Goal: Task Accomplishment & Management: Manage account settings

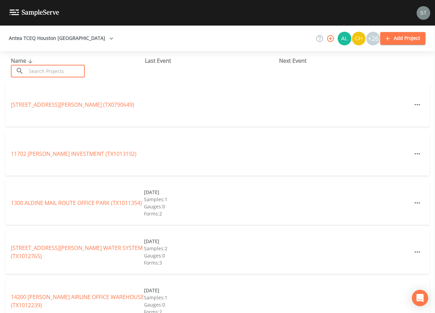
click at [64, 71] on input "text" at bounding box center [56, 71] width 58 height 13
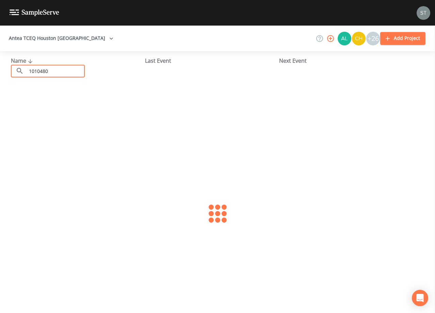
type input "1010480"
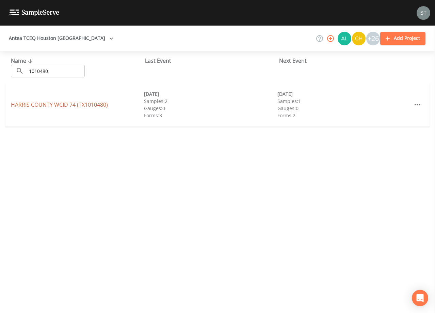
click at [33, 104] on link "HARRIS COUNTY WCID 74 (TX1010480)" at bounding box center [59, 104] width 97 height 7
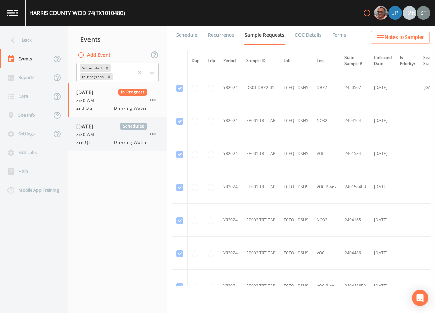
click at [98, 136] on div "8:30 AM" at bounding box center [111, 134] width 71 height 6
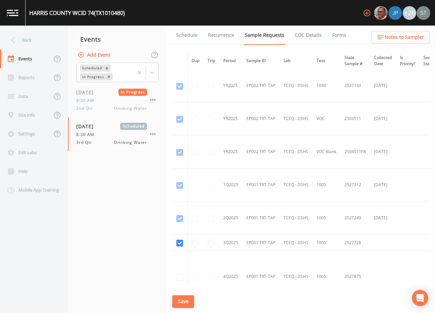
scroll to position [669, 0]
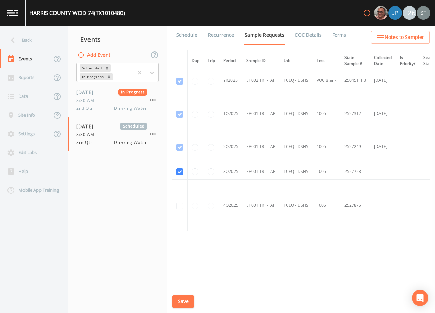
click at [190, 36] on link "Schedule" at bounding box center [186, 35] width 23 height 19
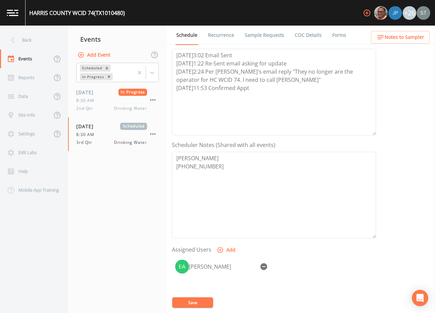
scroll to position [102, 0]
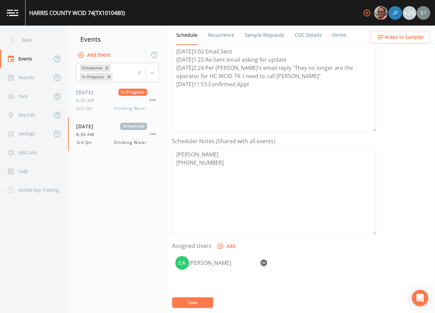
click at [411, 38] on span "Notes to Sampler" at bounding box center [405, 37] width 40 height 9
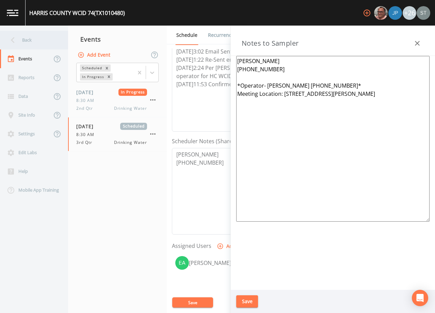
click at [34, 40] on div "Back" at bounding box center [30, 40] width 61 height 19
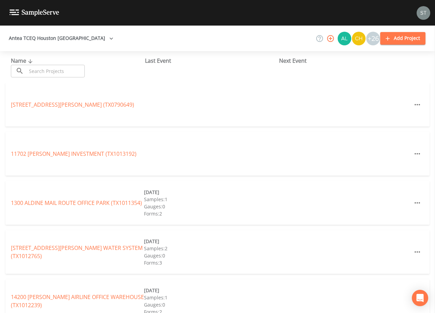
click at [56, 69] on input "text" at bounding box center [56, 71] width 58 height 13
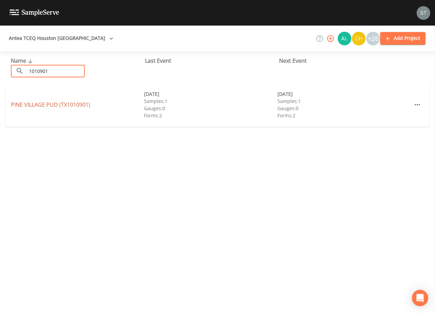
type input "1010901"
click at [70, 106] on link "[GEOGRAPHIC_DATA] (TX1010901)" at bounding box center [50, 104] width 79 height 7
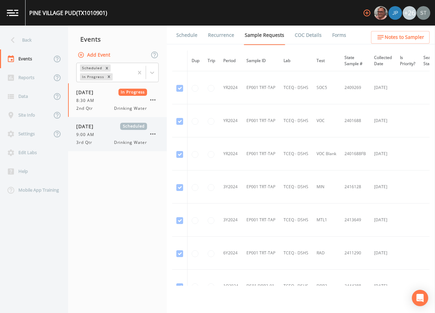
click at [92, 124] on span "[DATE]" at bounding box center [87, 126] width 22 height 7
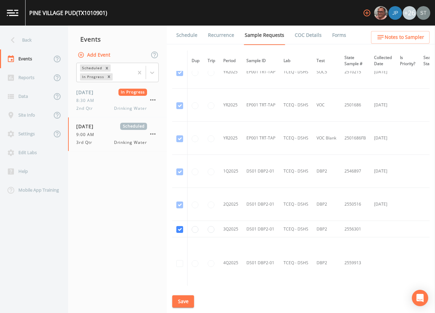
scroll to position [613, 0]
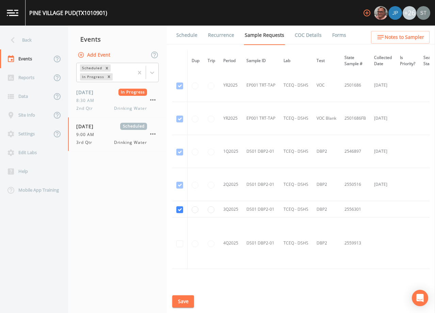
click at [188, 39] on link "Schedule" at bounding box center [186, 35] width 23 height 19
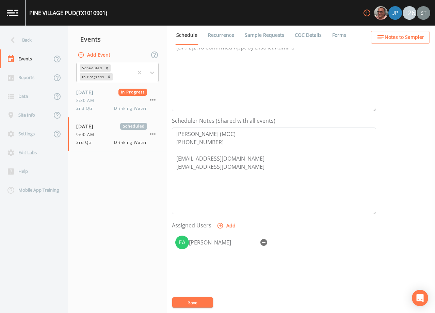
scroll to position [136, 0]
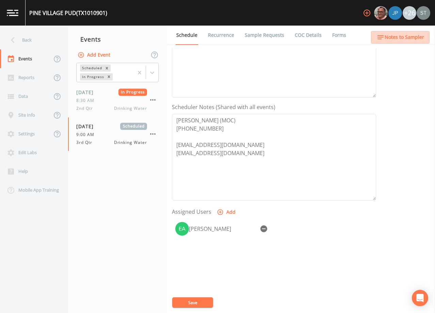
click at [414, 38] on span "Notes to Sampler" at bounding box center [405, 37] width 40 height 9
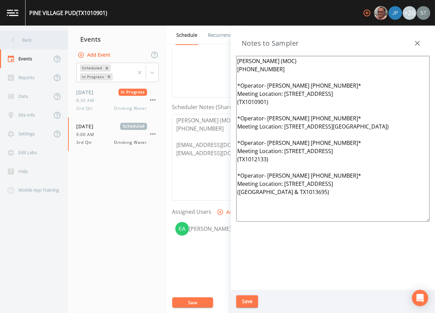
click at [32, 42] on div "Back" at bounding box center [30, 40] width 61 height 19
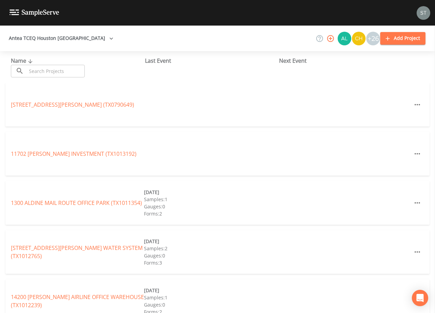
click at [50, 70] on input "text" at bounding box center [56, 71] width 58 height 13
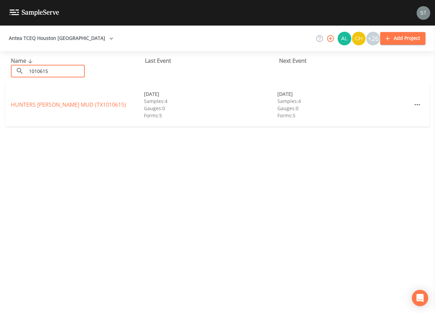
type input "1010615"
click at [71, 107] on link "[GEOGRAPHIC_DATA][PERSON_NAME] (TX1010615)" at bounding box center [68, 104] width 115 height 7
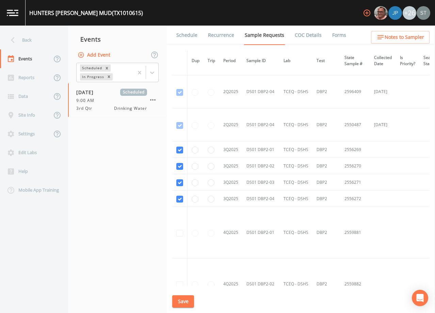
scroll to position [1524, 0]
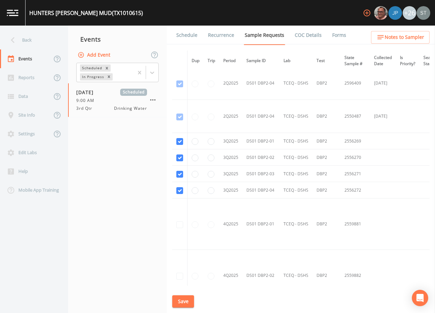
click at [189, 38] on link "Schedule" at bounding box center [186, 35] width 23 height 19
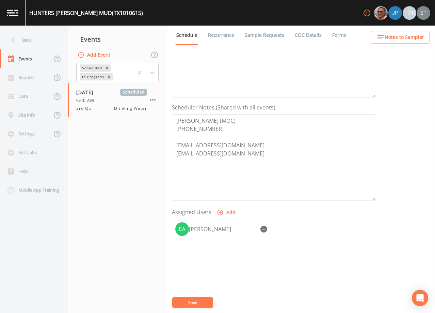
scroll to position [136, 0]
click at [31, 40] on div "Back" at bounding box center [30, 40] width 61 height 19
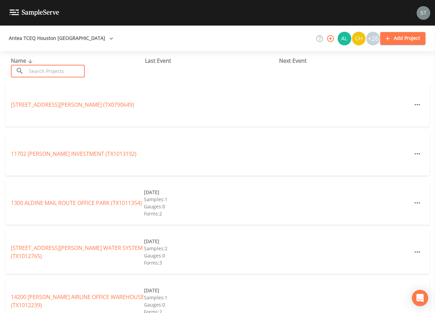
drag, startPoint x: 66, startPoint y: 69, endPoint x: 70, endPoint y: 70, distance: 4.0
click at [69, 70] on input "text" at bounding box center [56, 71] width 58 height 13
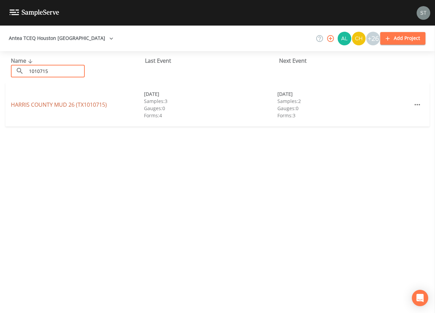
type input "1010715"
click at [77, 106] on link "[GEOGRAPHIC_DATA] 26 (TX1010715)" at bounding box center [59, 104] width 96 height 7
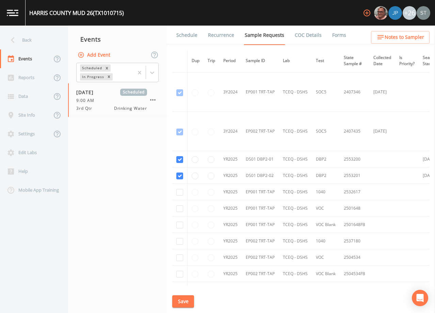
scroll to position [443, 0]
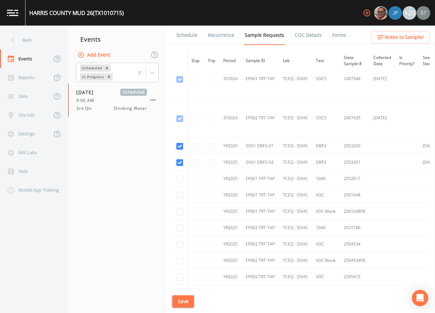
click at [184, 38] on link "Schedule" at bounding box center [186, 35] width 23 height 19
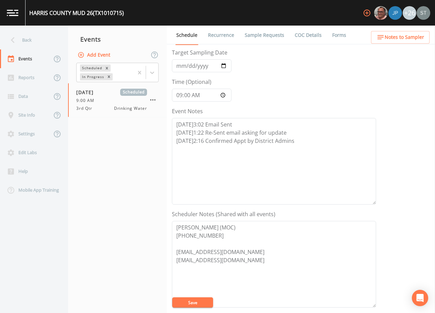
scroll to position [102, 0]
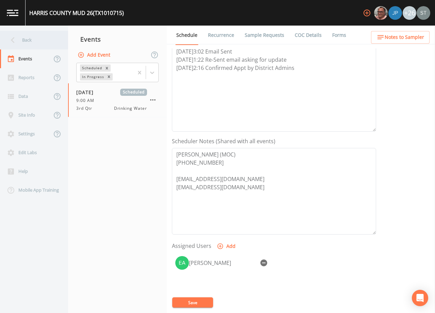
click at [34, 44] on div "Back" at bounding box center [30, 40] width 61 height 19
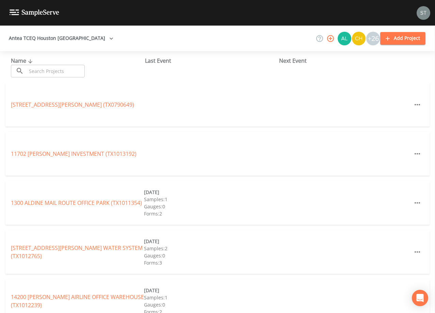
click at [54, 68] on input "text" at bounding box center [56, 71] width 58 height 13
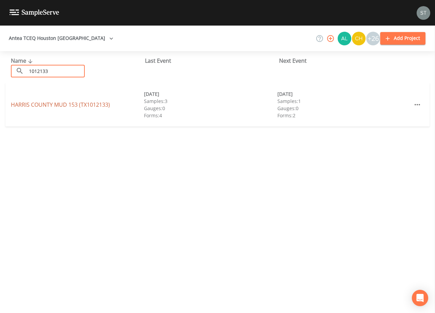
type input "1012133"
click at [68, 104] on link "HARRIS COUNTY MUD 153 (TX1012133)" at bounding box center [60, 104] width 99 height 7
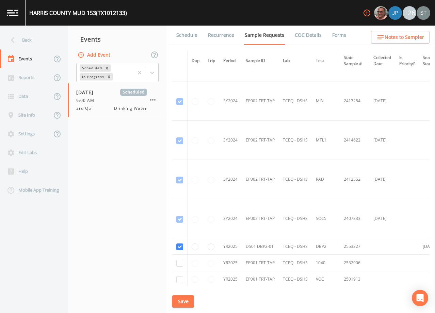
scroll to position [511, 0]
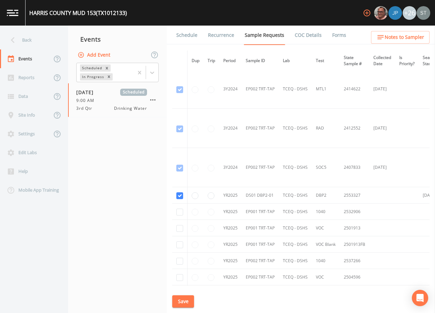
click at [189, 40] on link "Schedule" at bounding box center [186, 35] width 23 height 19
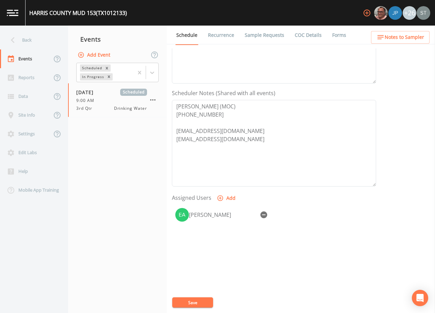
scroll to position [168, 0]
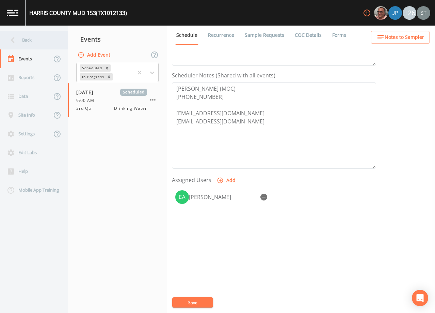
click at [26, 38] on div "Back" at bounding box center [30, 40] width 61 height 19
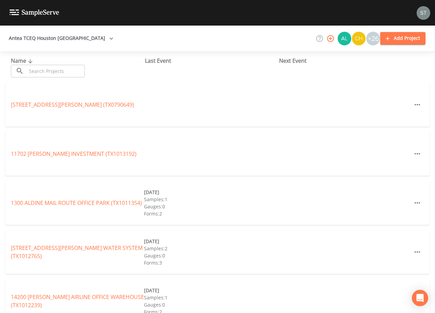
drag, startPoint x: 59, startPoint y: 71, endPoint x: 62, endPoint y: 74, distance: 4.1
click at [59, 71] on input "text" at bounding box center [56, 71] width 58 height 13
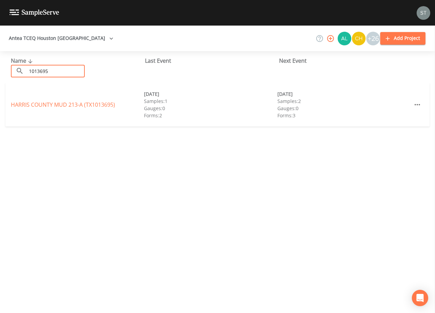
type input "1013695"
click at [66, 104] on link "HARRIS COUNTY MUD 213-A (TX1013695)" at bounding box center [63, 104] width 104 height 7
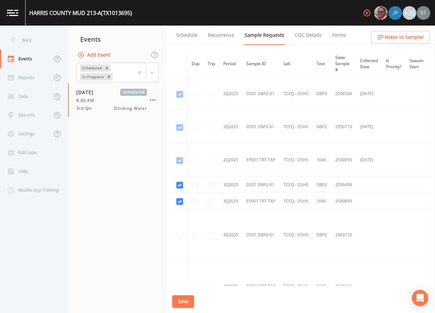
scroll to position [341, 0]
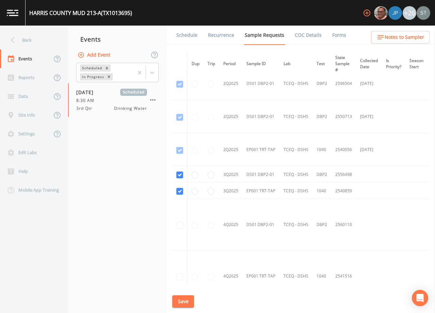
click at [191, 40] on link "Schedule" at bounding box center [186, 35] width 23 height 19
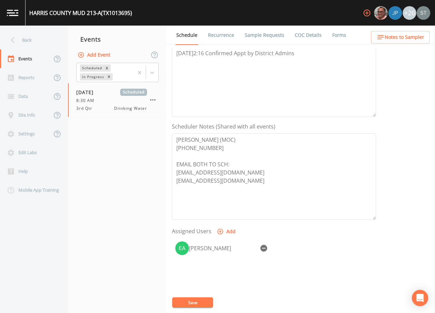
scroll to position [136, 0]
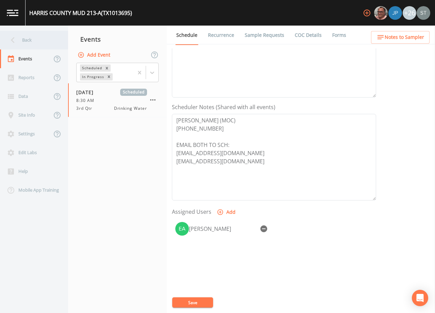
click at [35, 44] on div "Back" at bounding box center [30, 40] width 61 height 19
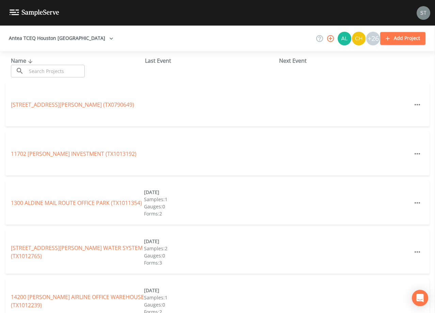
click at [58, 69] on input "text" at bounding box center [56, 71] width 58 height 13
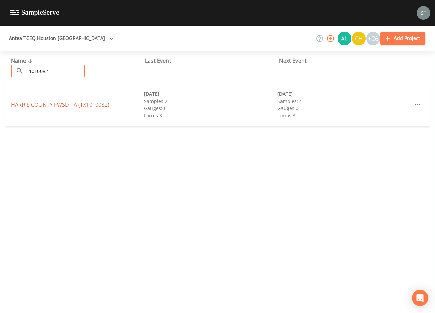
type input "1010082"
click at [79, 104] on link "HARRIS COUNTY FWSD 1A (TX1010082)" at bounding box center [60, 104] width 98 height 7
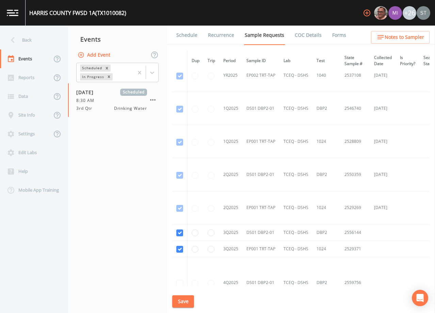
scroll to position [783, 0]
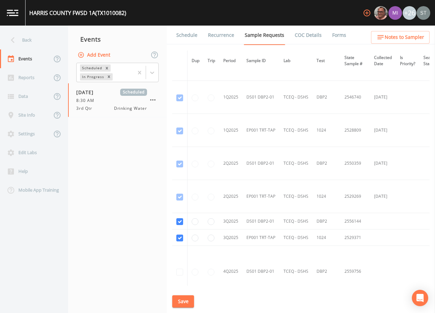
click at [186, 40] on link "Schedule" at bounding box center [186, 35] width 23 height 19
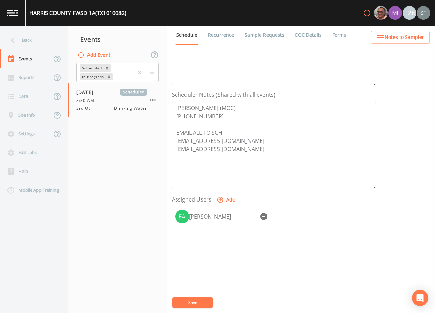
scroll to position [168, 0]
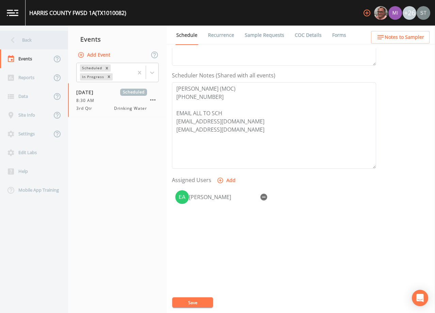
click at [33, 43] on div "Back" at bounding box center [30, 40] width 61 height 19
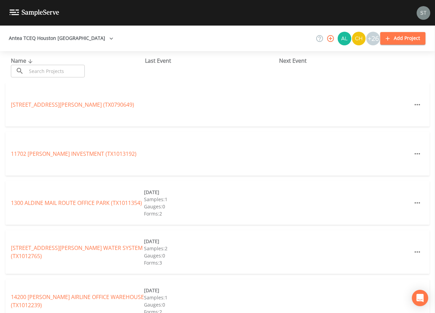
click at [60, 71] on input "text" at bounding box center [56, 71] width 58 height 13
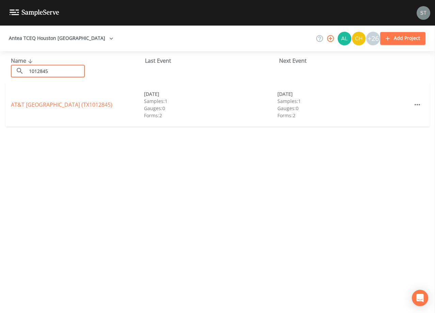
type input "1012845"
click at [69, 101] on link "AT&T [GEOGRAPHIC_DATA] (TX1012845)" at bounding box center [61, 104] width 101 height 7
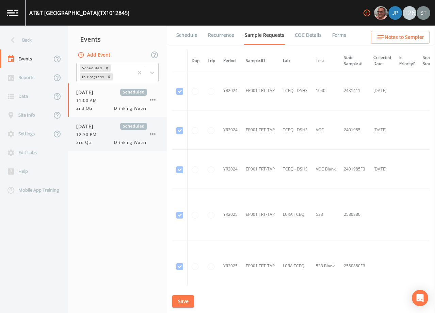
click at [106, 132] on div "12:30 PM" at bounding box center [111, 134] width 71 height 6
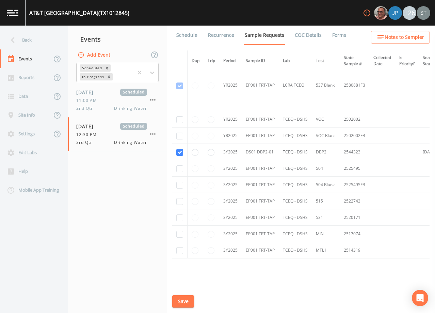
scroll to position [306, 0]
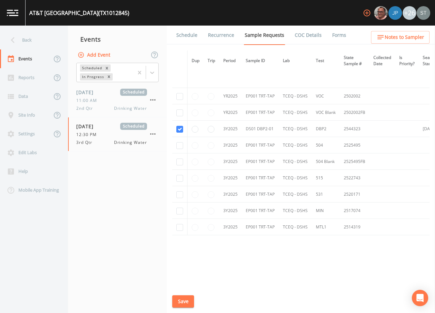
click at [190, 41] on link "Schedule" at bounding box center [186, 35] width 23 height 19
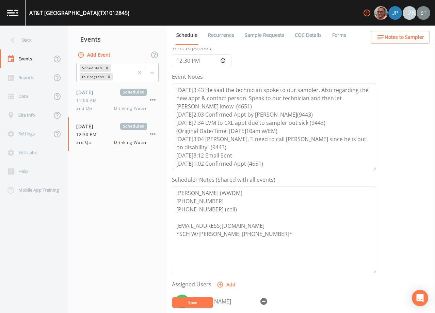
scroll to position [102, 0]
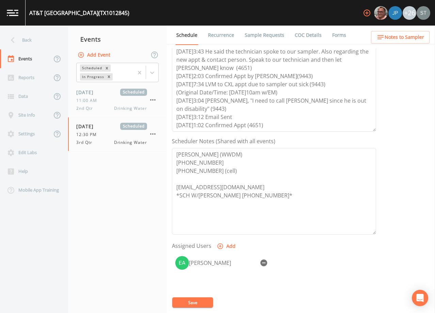
click at [417, 38] on span "Notes to Sampler" at bounding box center [405, 37] width 40 height 9
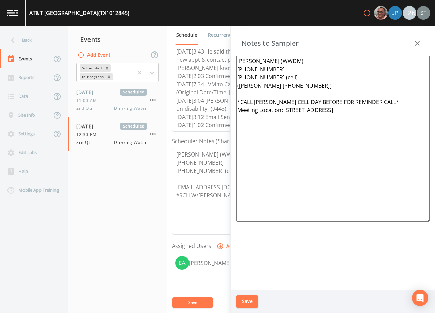
click at [417, 41] on icon "button" at bounding box center [417, 43] width 8 height 8
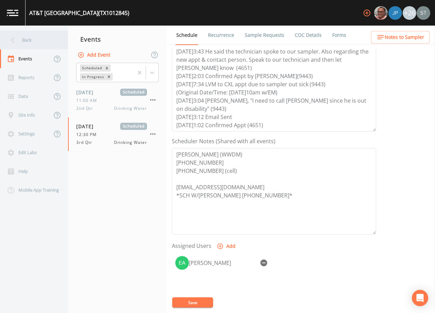
click at [23, 44] on div "Back" at bounding box center [30, 40] width 61 height 19
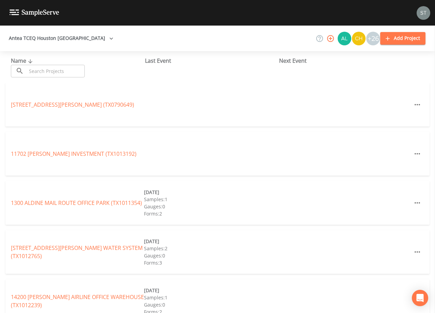
click at [76, 70] on input "text" at bounding box center [56, 71] width 58 height 13
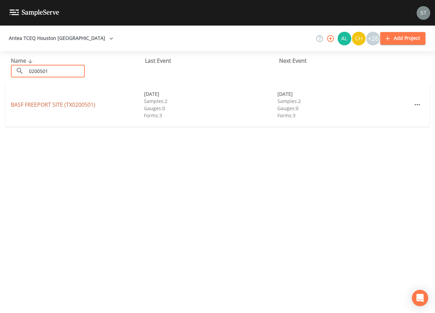
type input "0200501"
click at [92, 104] on link "[GEOGRAPHIC_DATA] (TX0200501)" at bounding box center [53, 104] width 84 height 7
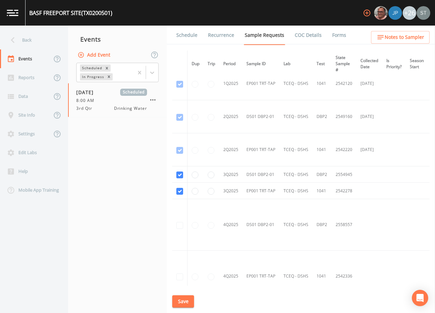
scroll to position [375, 0]
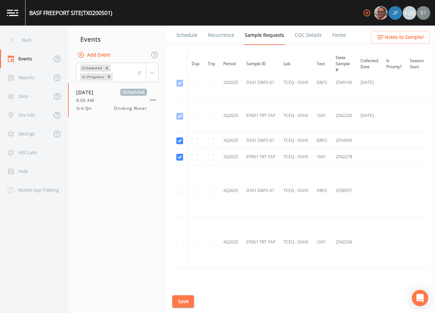
click at [187, 35] on link "Schedule" at bounding box center [186, 35] width 23 height 19
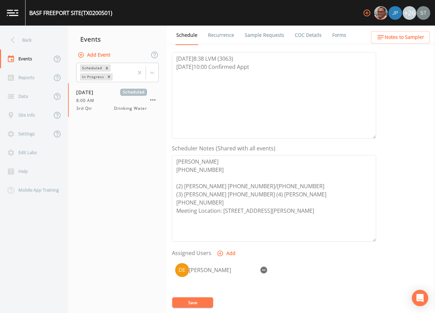
scroll to position [102, 0]
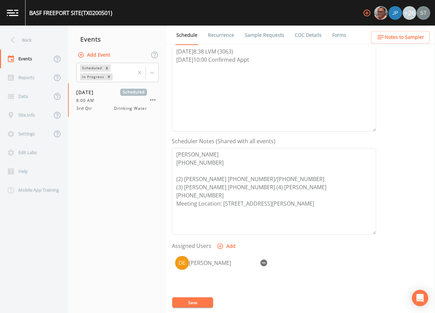
click at [42, 45] on div "Back" at bounding box center [30, 40] width 61 height 19
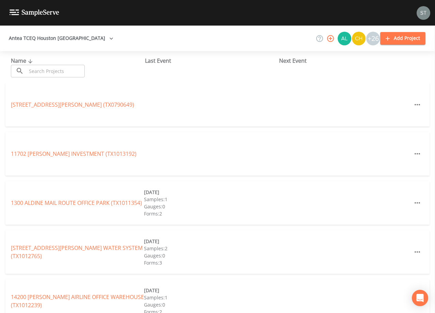
click at [53, 72] on input "text" at bounding box center [56, 71] width 58 height 13
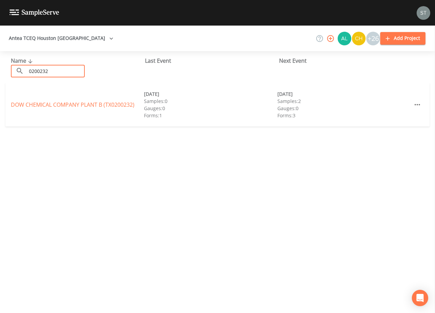
type input "0200232"
click at [64, 101] on link "DOW CHEMICAL COMPANY PLANT B (TX0200232)" at bounding box center [73, 104] width 124 height 7
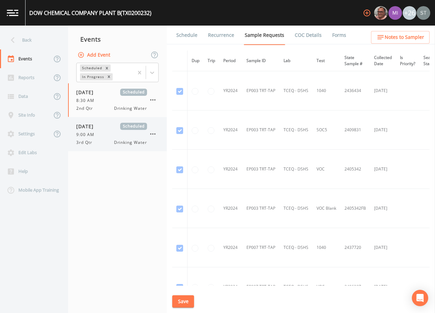
click at [97, 136] on span "9:00 AM" at bounding box center [87, 134] width 22 height 6
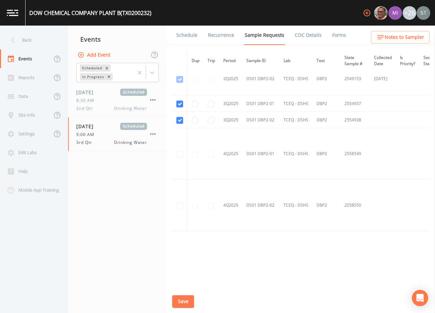
scroll to position [1510, 0]
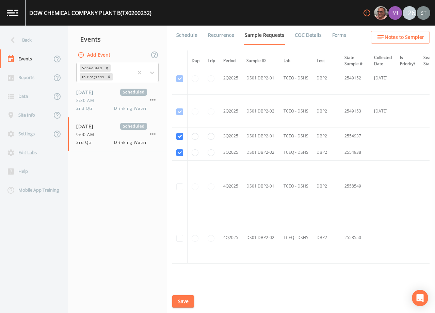
click at [190, 40] on link "Schedule" at bounding box center [186, 35] width 23 height 19
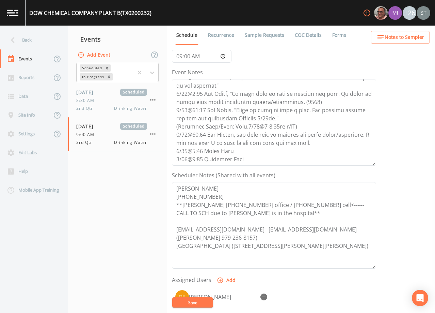
scroll to position [131, 0]
click at [32, 38] on div "Back" at bounding box center [30, 40] width 61 height 19
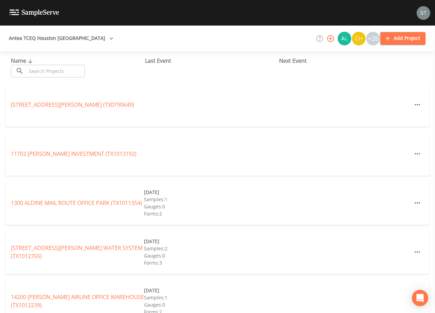
click at [53, 71] on input "text" at bounding box center [56, 71] width 58 height 13
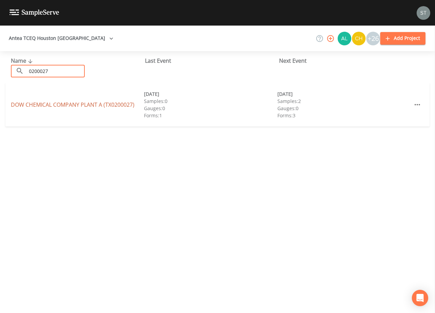
type input "0200027"
click at [79, 105] on link "DOW CHEMICAL COMPANY PLANT A (TX0200027)" at bounding box center [73, 104] width 124 height 7
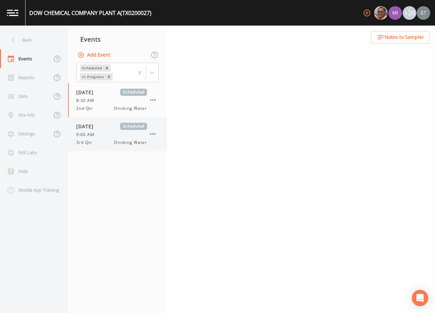
click at [117, 134] on div "9:00 AM" at bounding box center [111, 134] width 71 height 6
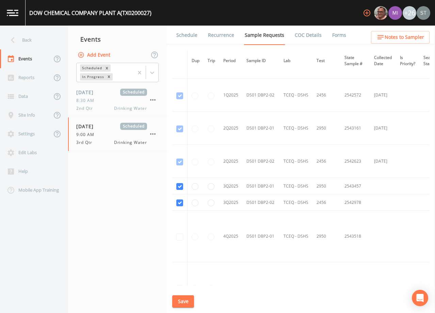
scroll to position [1168, 0]
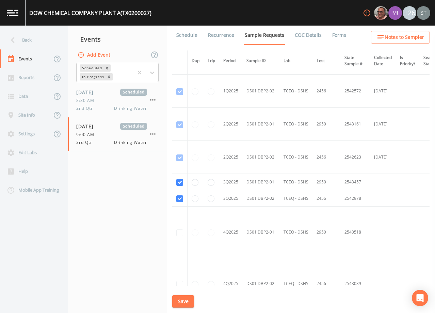
click at [184, 37] on link "Schedule" at bounding box center [186, 35] width 23 height 19
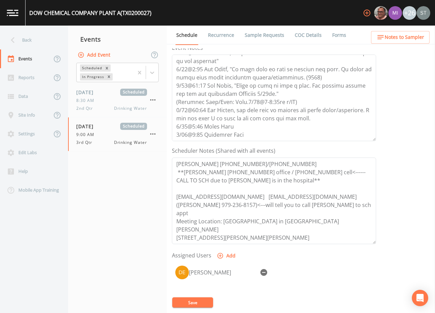
scroll to position [102, 0]
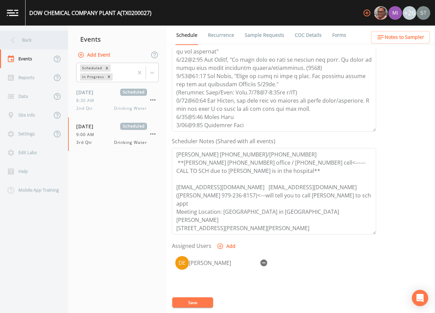
click at [25, 40] on div "Back" at bounding box center [30, 40] width 61 height 19
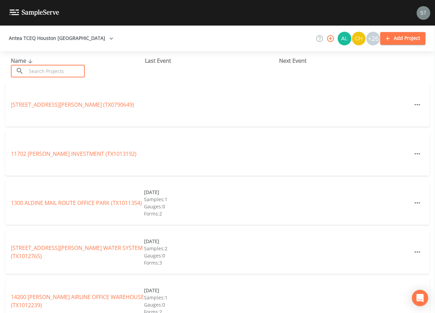
click at [56, 72] on input "text" at bounding box center [56, 71] width 58 height 13
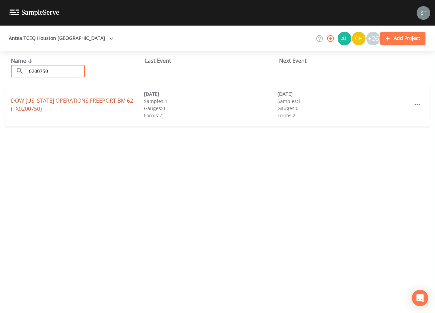
type input "0200750"
click at [81, 100] on link "DOW [US_STATE] OPERATIONS FREEPORT BM 62 (TX0200750)" at bounding box center [72, 105] width 122 height 16
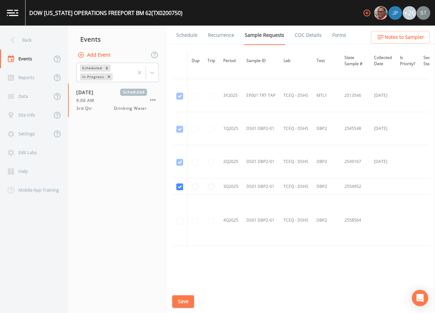
scroll to position [438, 0]
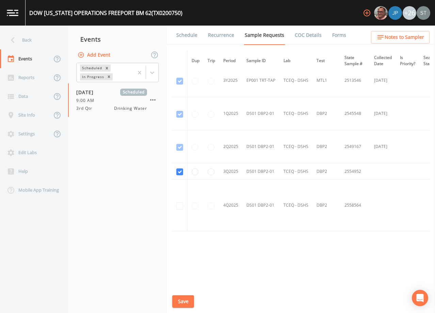
click at [187, 35] on link "Schedule" at bounding box center [186, 35] width 23 height 19
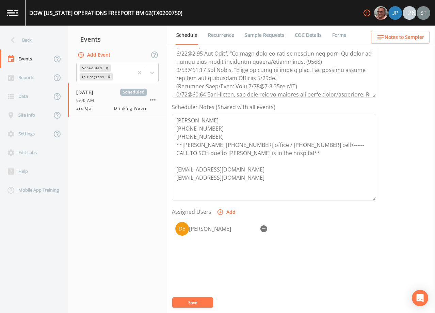
scroll to position [136, 0]
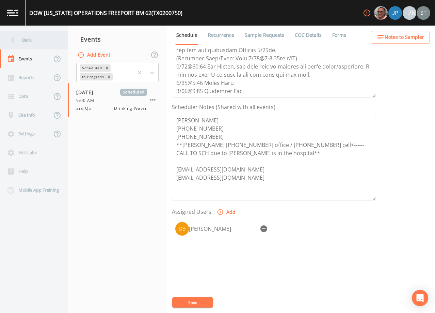
click at [28, 40] on div "Back" at bounding box center [30, 40] width 61 height 19
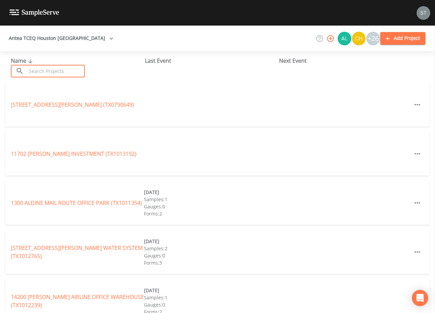
click at [59, 70] on input "text" at bounding box center [56, 71] width 58 height 13
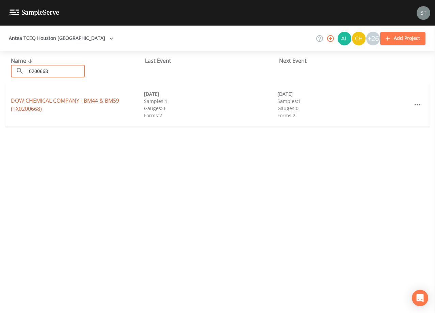
type input "0200668"
click at [76, 101] on link "DOW CHEMICAL COMPANY - BM44 & BM59 (TX0200668)" at bounding box center [65, 105] width 108 height 16
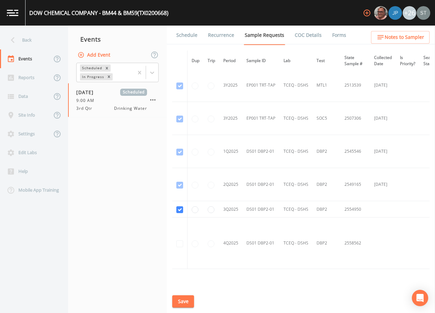
scroll to position [681, 0]
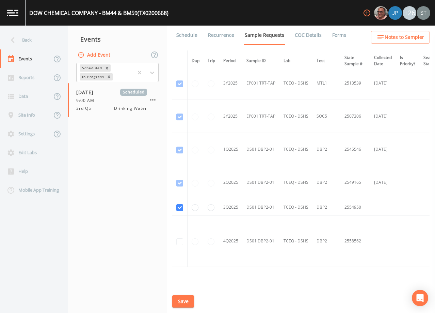
click at [186, 37] on link "Schedule" at bounding box center [186, 35] width 23 height 19
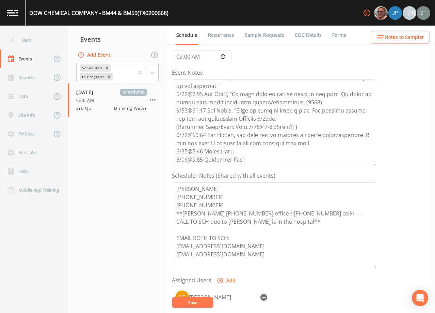
scroll to position [68, 0]
click at [35, 41] on div "Back" at bounding box center [30, 40] width 61 height 19
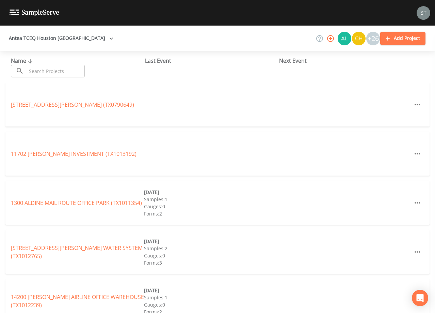
click at [72, 72] on input "text" at bounding box center [56, 71] width 58 height 13
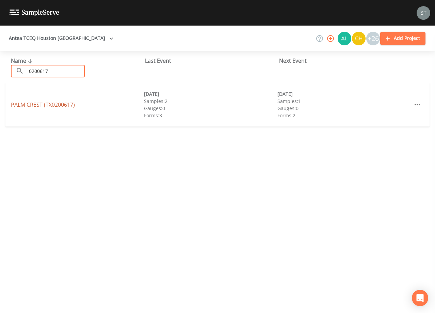
type input "0200617"
click at [64, 105] on link "[GEOGRAPHIC_DATA] (TX0200617)" at bounding box center [43, 104] width 64 height 7
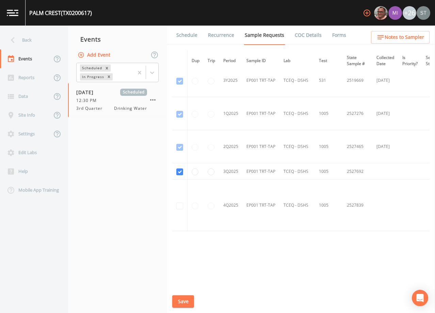
scroll to position [603, 0]
drag, startPoint x: 187, startPoint y: 38, endPoint x: 193, endPoint y: 38, distance: 6.1
click at [187, 38] on link "Schedule" at bounding box center [186, 35] width 23 height 19
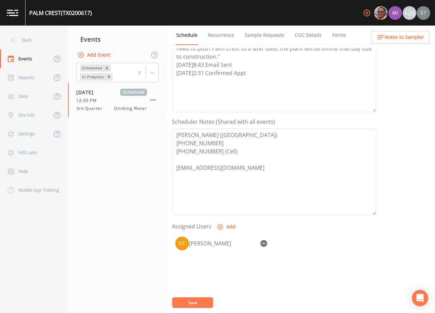
scroll to position [136, 0]
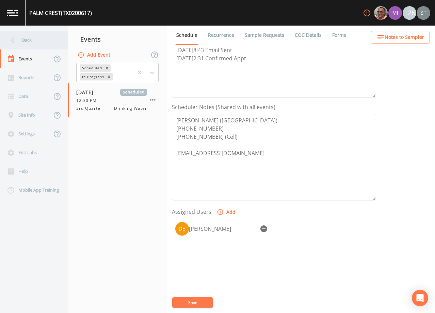
click at [27, 43] on div "Back" at bounding box center [30, 40] width 61 height 19
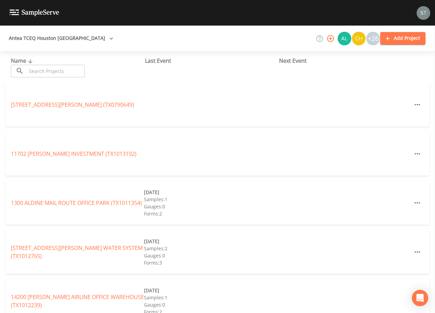
click at [63, 71] on input "text" at bounding box center [56, 71] width 58 height 13
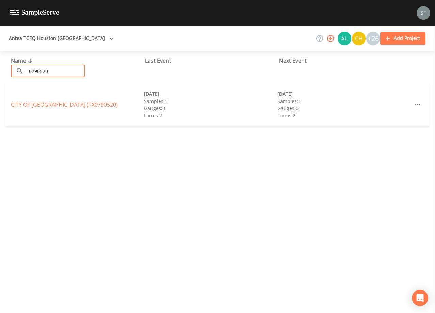
type input "0790520"
click at [26, 103] on link "[GEOGRAPHIC_DATA] (TX0790520)" at bounding box center [64, 104] width 107 height 7
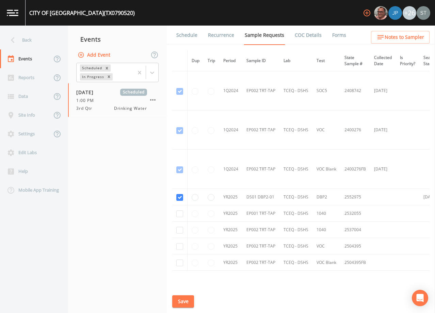
scroll to position [354, 0]
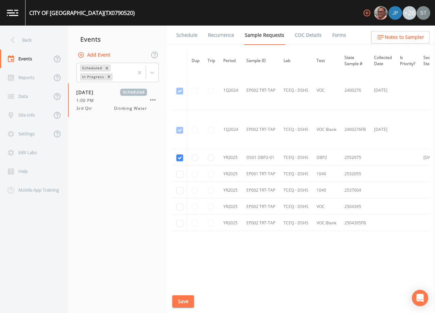
click at [184, 40] on link "Schedule" at bounding box center [186, 35] width 23 height 19
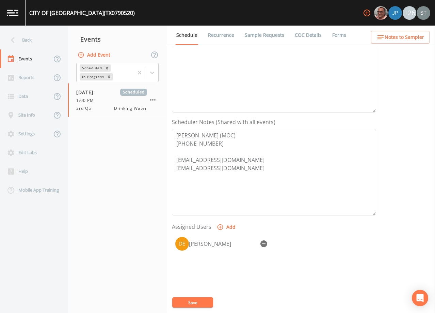
scroll to position [136, 0]
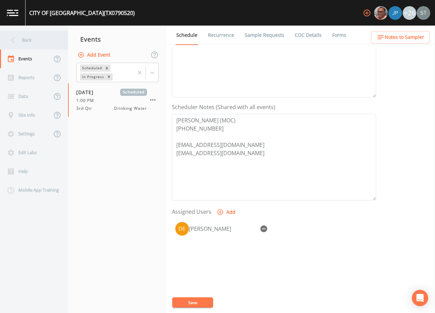
click at [28, 43] on div "Back" at bounding box center [30, 40] width 61 height 19
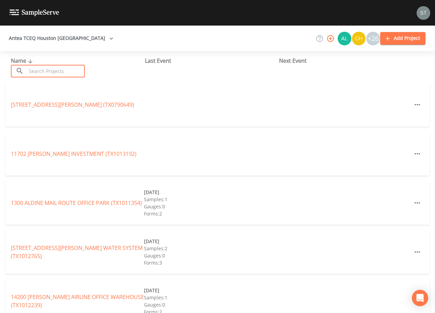
click at [54, 68] on input "text" at bounding box center [56, 71] width 58 height 13
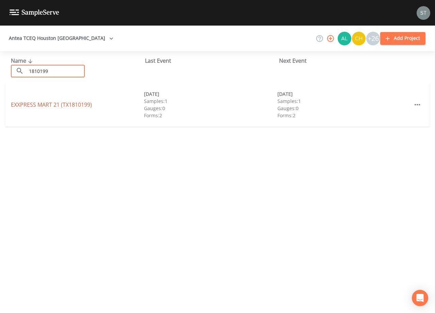
type input "1810199"
click at [81, 104] on link "EXXPRESS MART 21 (TX1810199)" at bounding box center [51, 104] width 81 height 7
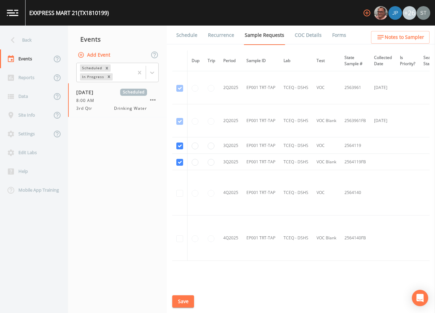
scroll to position [102, 0]
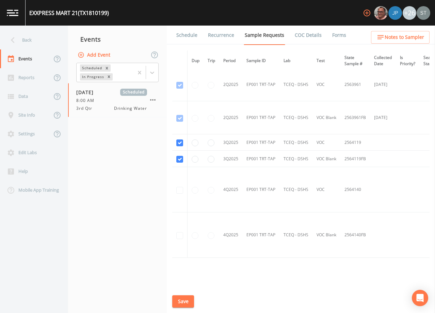
click at [181, 40] on link "Schedule" at bounding box center [186, 35] width 23 height 19
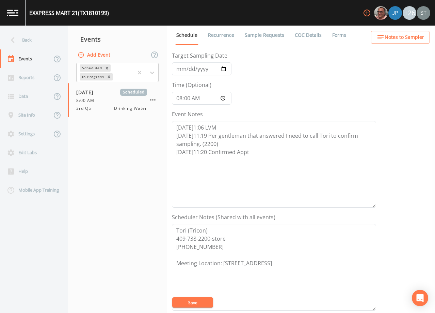
scroll to position [102, 0]
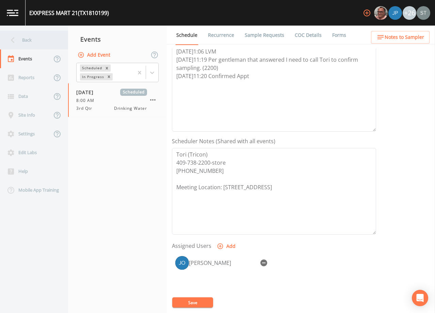
click at [35, 44] on div "Back" at bounding box center [30, 40] width 61 height 19
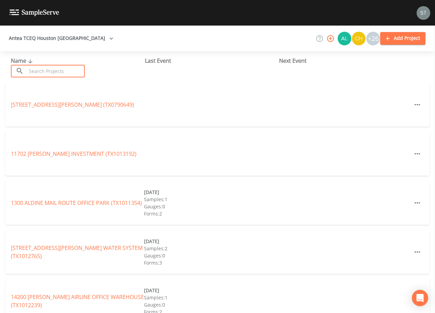
click at [58, 71] on input "text" at bounding box center [56, 71] width 58 height 13
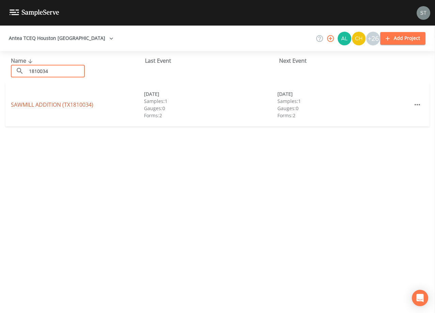
type input "1810034"
click at [71, 102] on link "SAWMILL ADDITION (TX1810034)" at bounding box center [52, 104] width 82 height 7
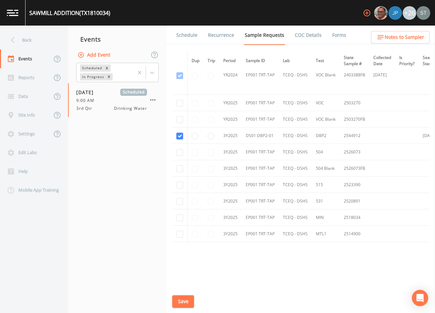
scroll to position [107, 0]
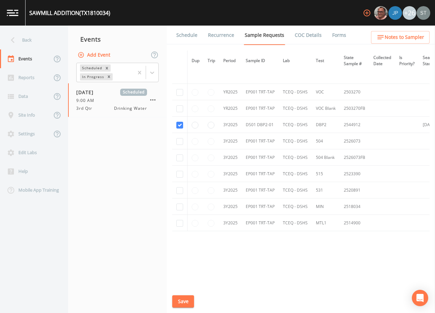
click at [187, 38] on link "Schedule" at bounding box center [186, 35] width 23 height 19
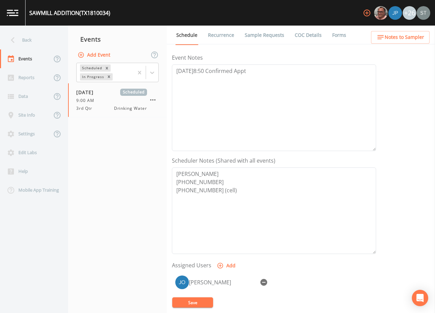
scroll to position [102, 0]
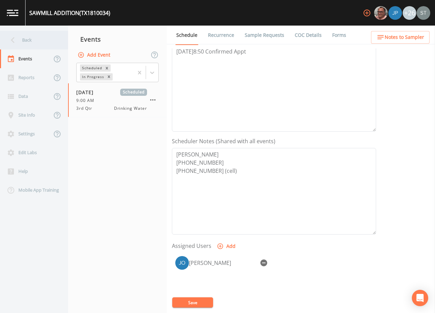
click at [28, 38] on div "Back" at bounding box center [30, 40] width 61 height 19
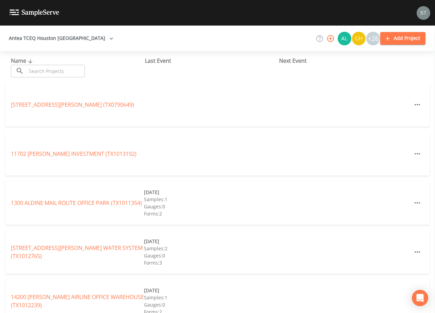
click at [57, 75] on input "text" at bounding box center [56, 71] width 58 height 13
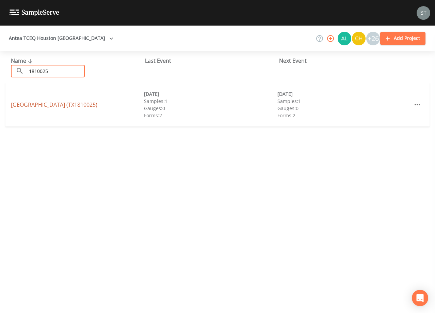
type input "1810025"
click at [75, 105] on link "[GEOGRAPHIC_DATA] (TX1810025)" at bounding box center [54, 104] width 86 height 7
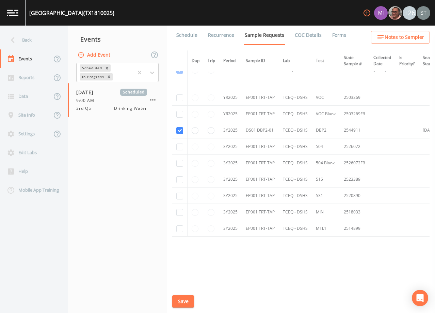
scroll to position [102, 0]
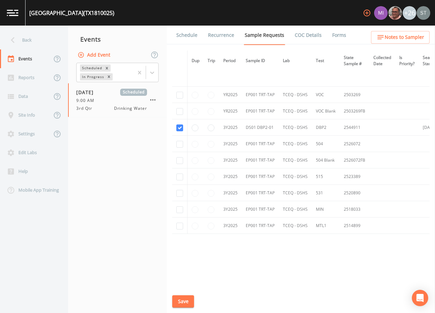
click at [190, 36] on link "Schedule" at bounding box center [186, 35] width 23 height 19
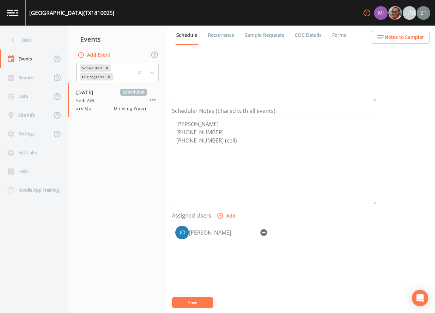
scroll to position [136, 0]
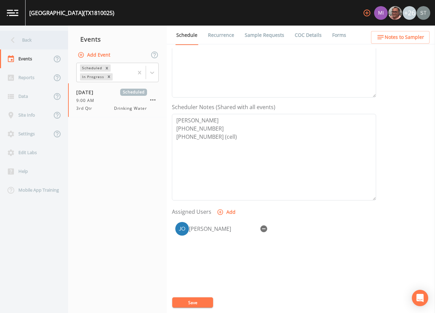
click at [37, 44] on div "Back" at bounding box center [30, 40] width 61 height 19
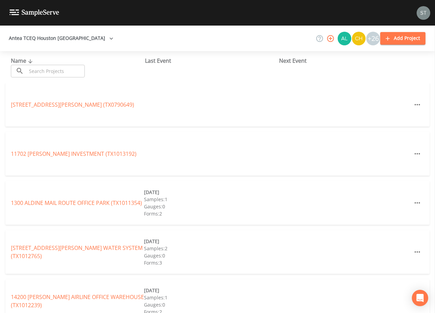
click at [58, 70] on input "text" at bounding box center [56, 71] width 58 height 13
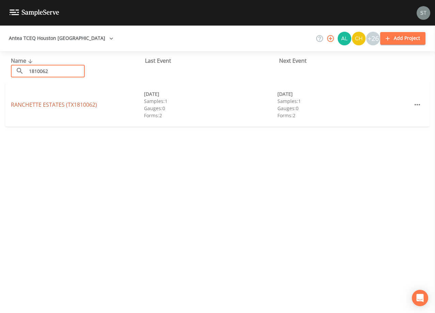
type input "1810062"
click at [78, 105] on link "[GEOGRAPHIC_DATA] (TX1810062)" at bounding box center [54, 104] width 86 height 7
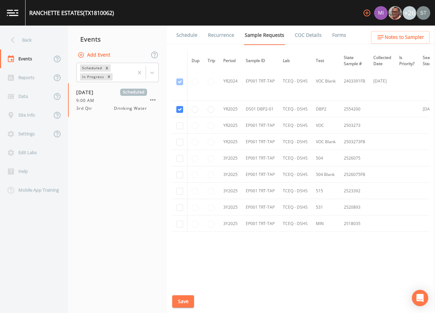
scroll to position [129, 0]
click at [185, 35] on link "Schedule" at bounding box center [186, 35] width 23 height 19
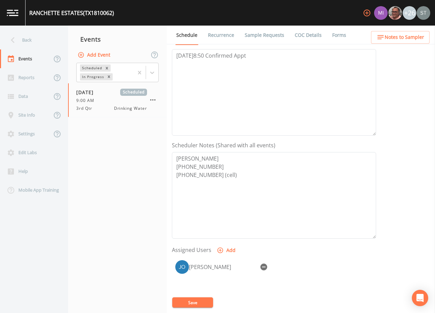
scroll to position [102, 0]
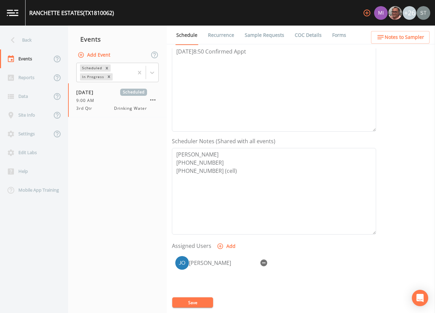
click at [419, 37] on span "Notes to Sampler" at bounding box center [405, 37] width 40 height 9
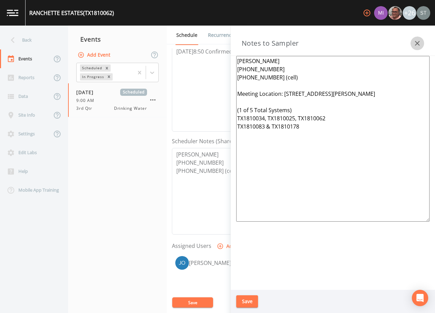
click at [416, 40] on icon "button" at bounding box center [417, 43] width 8 height 8
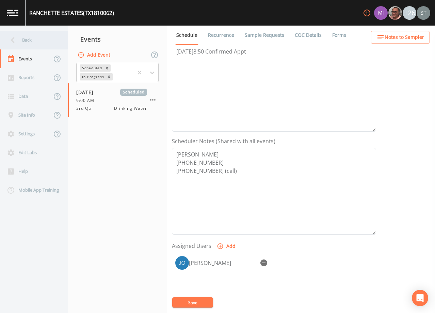
click at [35, 45] on div "Back" at bounding box center [30, 40] width 61 height 19
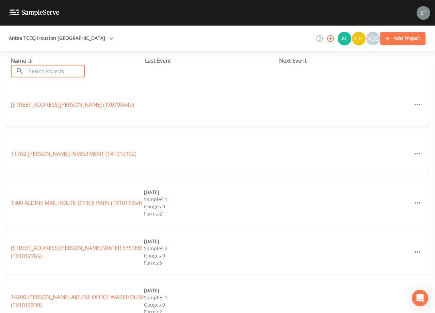
click at [54, 66] on input "text" at bounding box center [56, 71] width 58 height 13
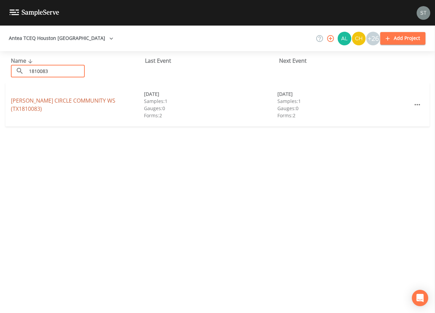
type input "1810083"
click at [74, 102] on link "[PERSON_NAME] CIRCLE COMMUNITY WS (TX1810083)" at bounding box center [63, 105] width 105 height 16
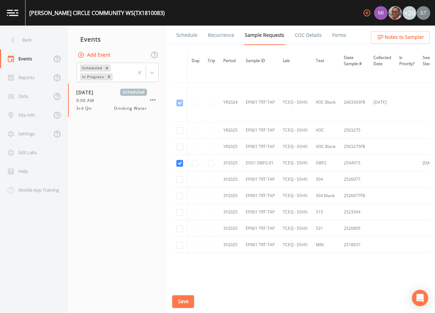
scroll to position [68, 0]
drag, startPoint x: 181, startPoint y: 35, endPoint x: 221, endPoint y: 43, distance: 40.1
click at [181, 35] on link "Schedule" at bounding box center [186, 35] width 23 height 19
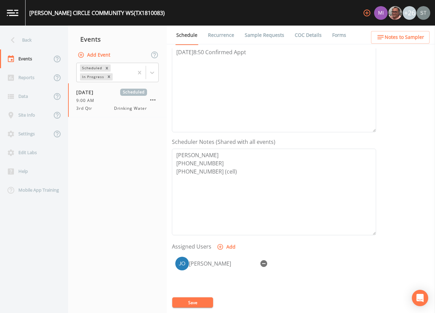
scroll to position [102, 0]
click at [410, 35] on span "Notes to Sampler" at bounding box center [405, 37] width 40 height 9
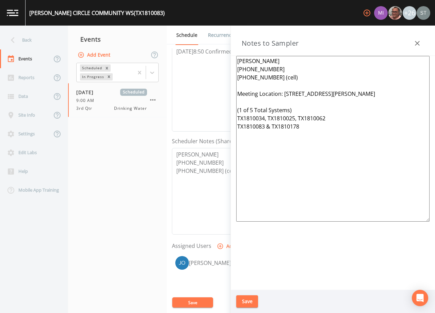
click at [414, 42] on icon "button" at bounding box center [417, 43] width 8 height 8
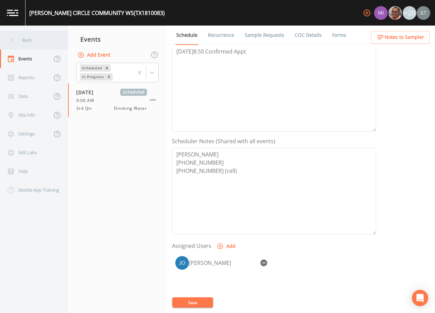
click at [28, 42] on div "Back" at bounding box center [30, 40] width 61 height 19
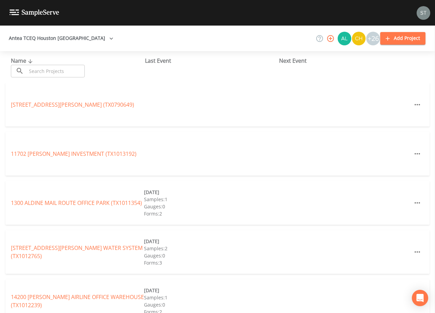
click at [53, 70] on input "text" at bounding box center [56, 71] width 58 height 13
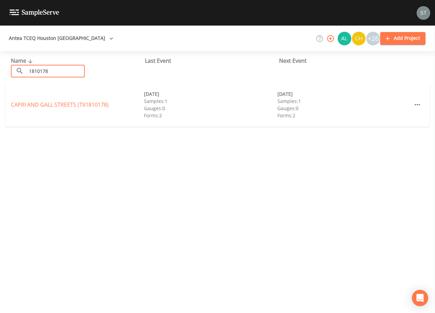
type input "1810178"
click at [80, 104] on link "[GEOGRAPHIC_DATA] (TX1810178)" at bounding box center [60, 104] width 98 height 7
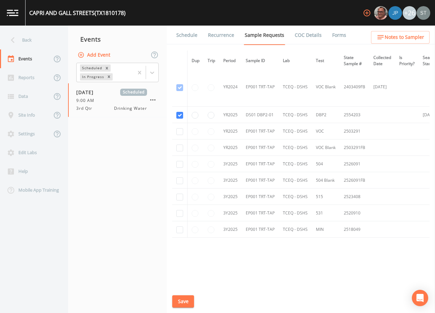
scroll to position [129, 0]
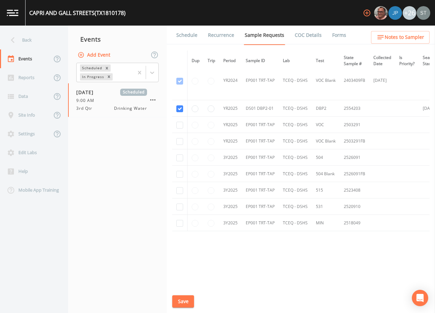
click at [184, 35] on link "Schedule" at bounding box center [186, 35] width 23 height 19
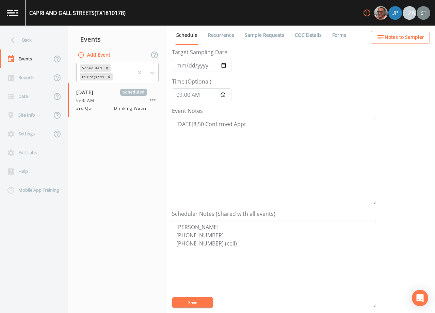
scroll to position [102, 0]
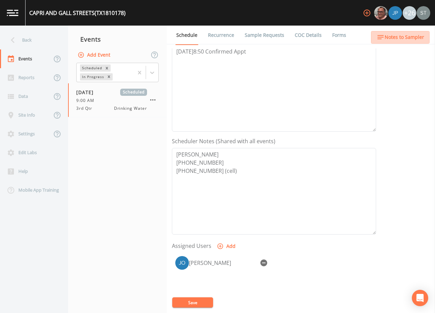
click at [412, 37] on span "Notes to Sampler" at bounding box center [405, 37] width 40 height 9
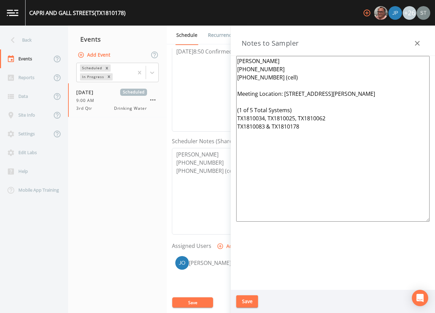
click at [414, 39] on icon "button" at bounding box center [417, 43] width 8 height 8
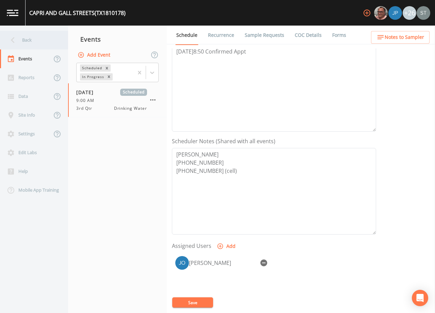
click at [24, 40] on div "Back" at bounding box center [30, 40] width 61 height 19
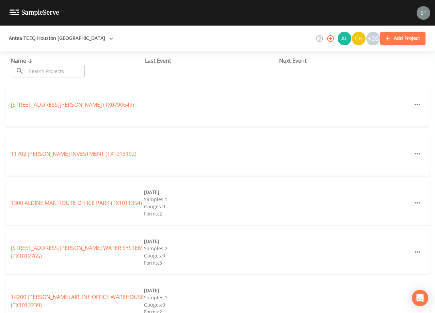
click at [46, 68] on input "text" at bounding box center [56, 71] width 58 height 13
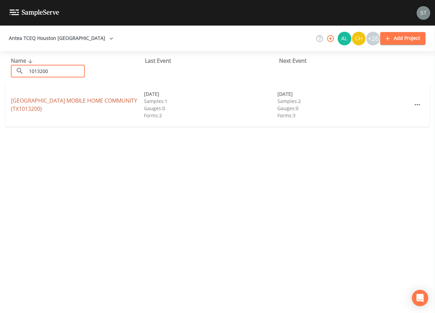
type input "1013200"
click at [119, 101] on link "[GEOGRAPHIC_DATA] MOBILE HOME COMMUNITY (TX1013200)" at bounding box center [74, 105] width 126 height 16
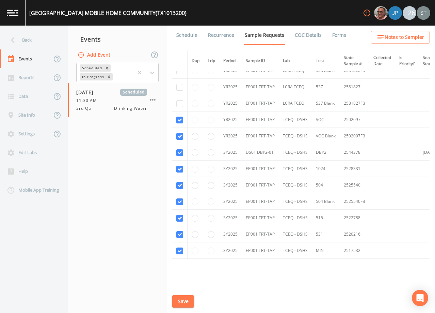
scroll to position [238, 0]
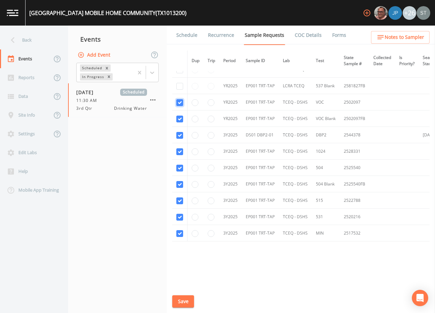
click at [182, 104] on input "checkbox" at bounding box center [179, 102] width 7 height 7
checkbox input "false"
click at [183, 119] on input "checkbox" at bounding box center [179, 118] width 7 height 7
checkbox input "false"
click at [179, 152] on input "checkbox" at bounding box center [179, 151] width 7 height 7
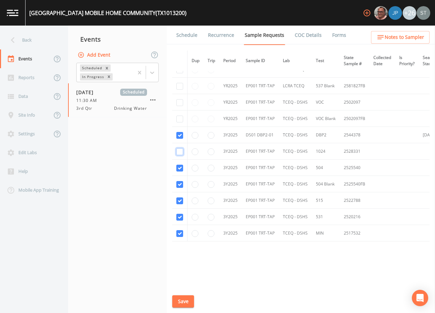
checkbox input "false"
drag, startPoint x: 179, startPoint y: 167, endPoint x: 179, endPoint y: 172, distance: 5.2
click at [179, 167] on input "checkbox" at bounding box center [179, 167] width 7 height 7
checkbox input "false"
drag, startPoint x: 180, startPoint y: 182, endPoint x: 178, endPoint y: 196, distance: 14.0
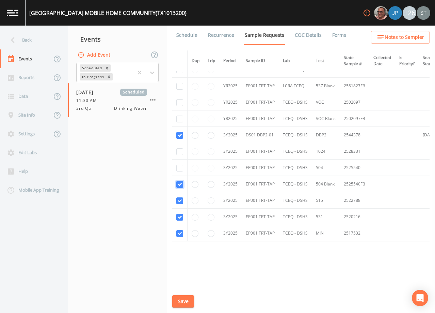
click at [180, 183] on input "checkbox" at bounding box center [179, 184] width 7 height 7
checkbox input "false"
click at [179, 199] on input "checkbox" at bounding box center [179, 200] width 7 height 7
checkbox input "false"
click at [180, 217] on input "checkbox" at bounding box center [179, 217] width 7 height 7
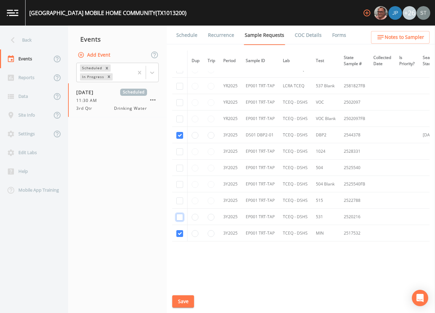
checkbox input "false"
click at [179, 233] on input "checkbox" at bounding box center [179, 233] width 7 height 7
checkbox input "false"
click at [189, 303] on button "Save" at bounding box center [183, 301] width 22 height 13
click at [188, 38] on link "Schedule" at bounding box center [186, 35] width 23 height 19
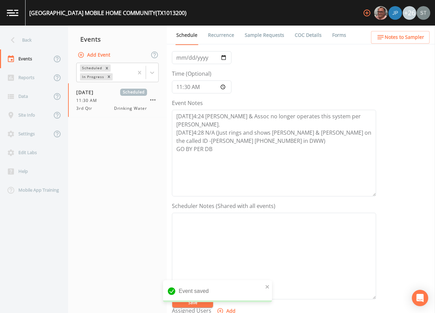
scroll to position [136, 0]
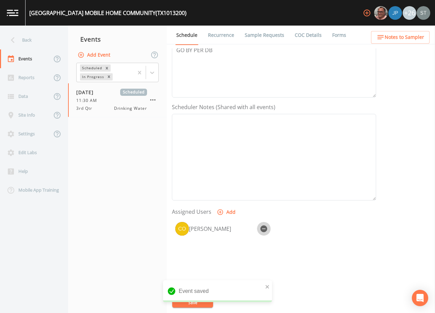
click at [263, 229] on icon "button" at bounding box center [264, 228] width 7 height 7
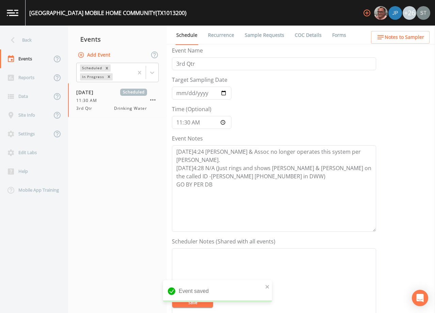
scroll to position [0, 0]
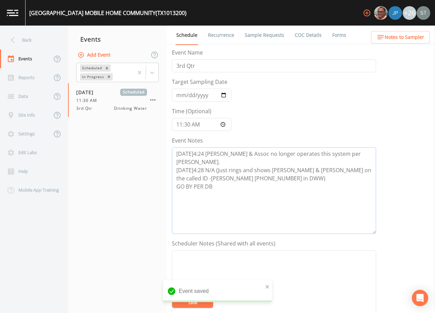
click at [237, 188] on textarea "[DATE]4:24 [PERSON_NAME] & Assoc no longer operates this system per [PERSON_NAM…" at bounding box center [274, 190] width 204 height 86
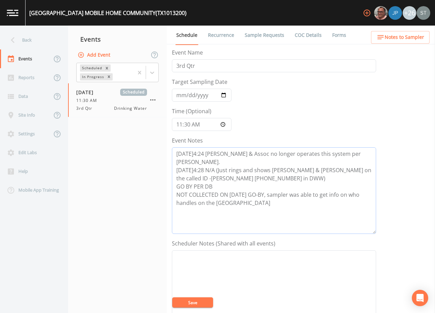
click at [178, 185] on textarea "[DATE]4:24 [PERSON_NAME] & Assoc no longer operates this system per [PERSON_NAM…" at bounding box center [274, 190] width 204 height 86
drag, startPoint x: 334, startPoint y: 186, endPoint x: 345, endPoint y: 189, distance: 12.0
click at [345, 189] on textarea "[DATE]4:24 [PERSON_NAME] & Assoc no longer operates this system per [PERSON_NAM…" at bounding box center [274, 190] width 204 height 86
click at [179, 200] on textarea "[DATE]4:24 [PERSON_NAME] & Assoc no longer operates this system per [PERSON_NAM…" at bounding box center [274, 190] width 204 height 86
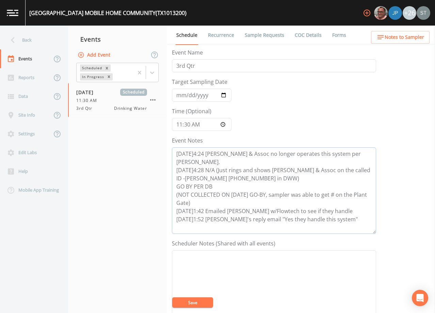
type textarea "[DATE]4:24 [PERSON_NAME] & Assoc no longer operates this system per [PERSON_NAM…"
click at [217, 272] on textarea "Event Notes" at bounding box center [274, 293] width 204 height 86
click at [205, 283] on textarea "[PERSON_NAME] (FLOWTECH) [PHONE_NUMBER] [PERSON_NAME]" at bounding box center [274, 293] width 204 height 86
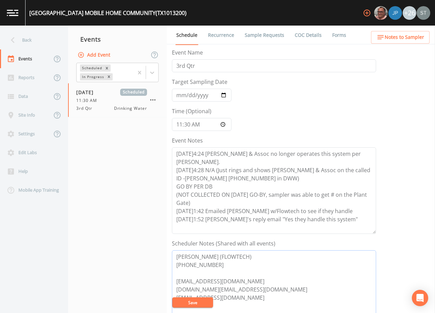
click at [292, 299] on textarea "[PERSON_NAME] (FLOWTECH) [PHONE_NUMBER] [EMAIL_ADDRESS][DOMAIN_NAME] [DOMAIN_NA…" at bounding box center [274, 293] width 204 height 86
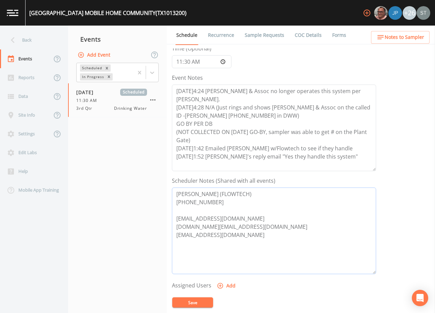
scroll to position [68, 0]
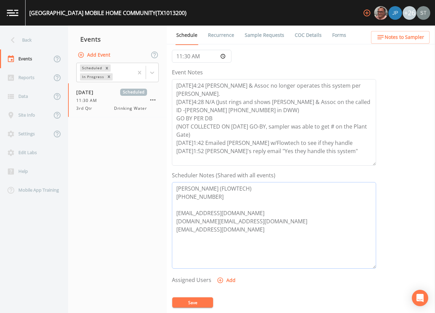
click at [216, 206] on textarea "[PERSON_NAME] (FLOWTECH) [PHONE_NUMBER] [EMAIL_ADDRESS][DOMAIN_NAME] [DOMAIN_NA…" at bounding box center [274, 225] width 204 height 86
type textarea "[PERSON_NAME] (FLOWTECH) [PHONE_NUMBER] EMAIL ALL TO SCH: [PERSON_NAME][EMAIL_A…"
click at [194, 304] on button "Save" at bounding box center [192, 302] width 41 height 10
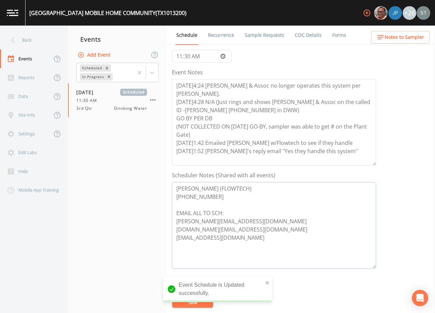
drag, startPoint x: 205, startPoint y: 197, endPoint x: 163, endPoint y: 187, distance: 43.5
click at [163, 187] on div "Back Events Reports Data Site Info Settings Edit Labs Help Mobile App Training …" at bounding box center [217, 169] width 435 height 287
click at [407, 38] on span "Notes to Sampler" at bounding box center [405, 37] width 40 height 9
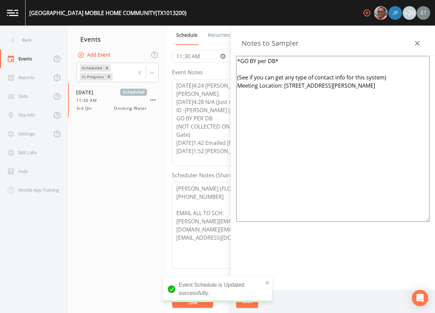
drag, startPoint x: 384, startPoint y: 90, endPoint x: 378, endPoint y: 88, distance: 6.0
click at [381, 90] on textarea "*GO BY per DB* (See if you can get any type of contact info for this system) Me…" at bounding box center [332, 138] width 193 height 165
drag, startPoint x: 390, startPoint y: 78, endPoint x: 233, endPoint y: 51, distance: 158.5
click at [233, 51] on div "Notes to Sampler *GO BY per DB* (See if you can get any type of contact info fo…" at bounding box center [333, 169] width 204 height 287
paste textarea "[PERSON_NAME] (FLOWTECH) [PHONE_NUMBER]"
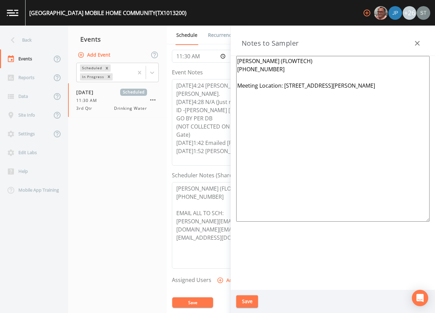
type textarea "[PERSON_NAME] (FLOWTECH) [PHONE_NUMBER] Meeting Location: [STREET_ADDRESS][PERS…"
click at [248, 301] on button "Save" at bounding box center [247, 301] width 22 height 13
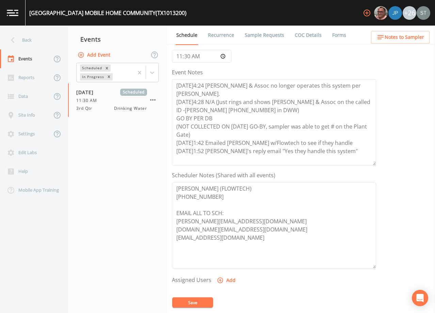
click at [255, 36] on link "Sample Requests" at bounding box center [265, 35] width 42 height 19
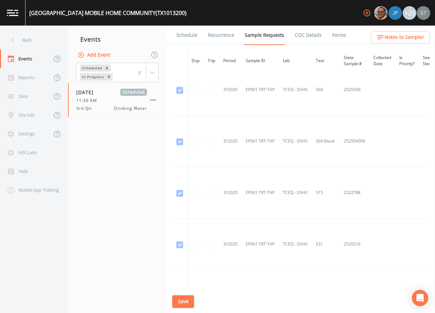
scroll to position [443, 0]
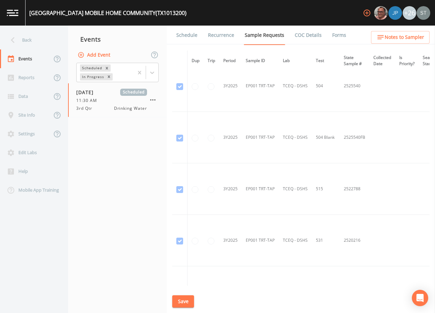
click at [184, 36] on link "Schedule" at bounding box center [186, 35] width 23 height 19
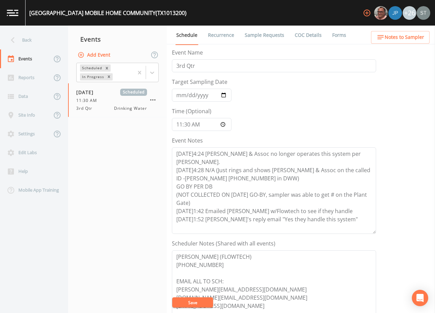
click at [247, 37] on link "Sample Requests" at bounding box center [265, 35] width 42 height 19
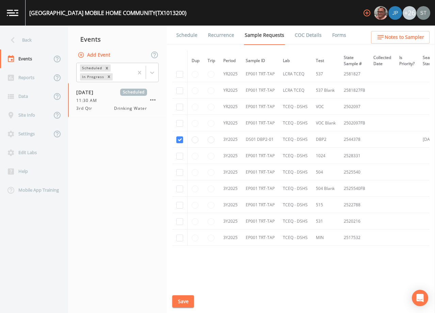
scroll to position [238, 0]
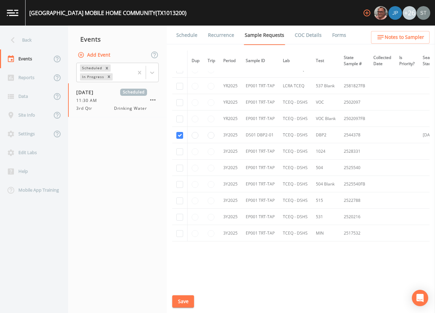
click at [188, 40] on link "Schedule" at bounding box center [186, 35] width 23 height 19
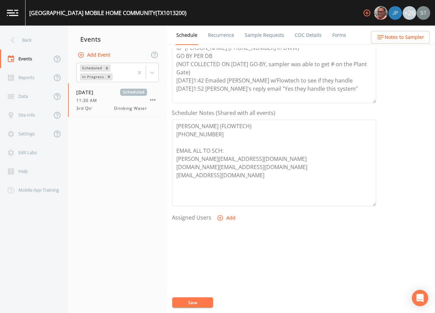
scroll to position [136, 0]
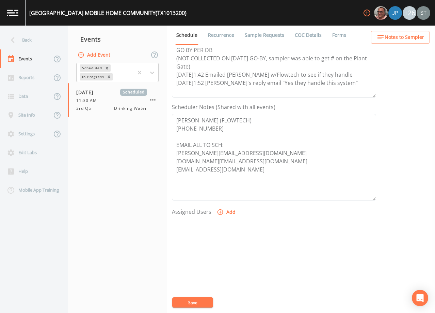
click at [257, 35] on link "Sample Requests" at bounding box center [265, 35] width 42 height 19
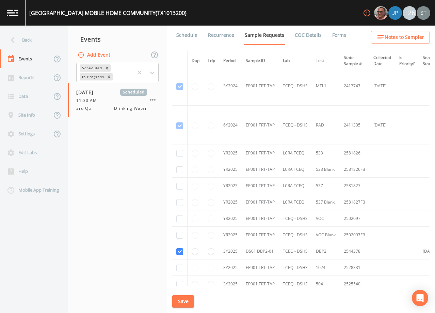
scroll to position [170, 0]
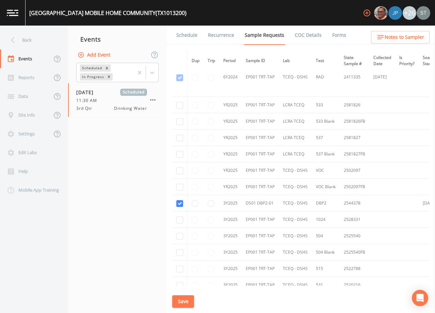
click at [193, 37] on link "Schedule" at bounding box center [186, 35] width 23 height 19
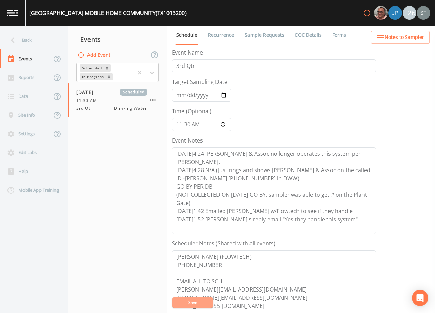
click at [199, 300] on button "Save" at bounding box center [192, 302] width 41 height 10
click at [29, 42] on div "Back" at bounding box center [30, 40] width 61 height 19
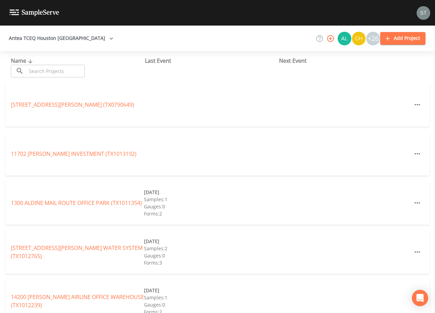
click at [66, 70] on input "text" at bounding box center [56, 71] width 58 height 13
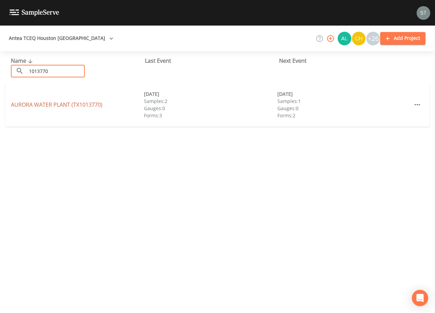
type input "1013770"
click at [88, 105] on link "[GEOGRAPHIC_DATA] (TX1013770)" at bounding box center [57, 104] width 92 height 7
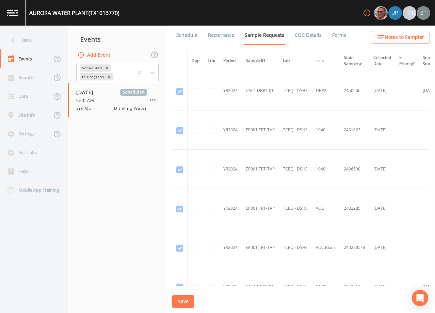
click at [185, 36] on link "Schedule" at bounding box center [186, 35] width 23 height 19
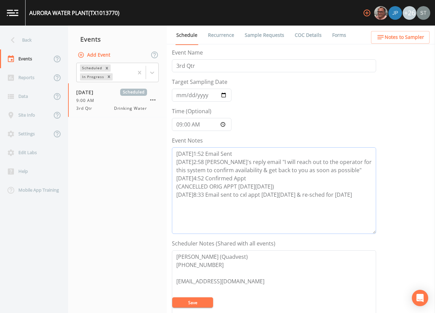
click at [323, 201] on textarea "[DATE]1:52 Email Sent [DATE]2:58 [PERSON_NAME]'s reply email "I will reach out …" at bounding box center [274, 190] width 204 height 86
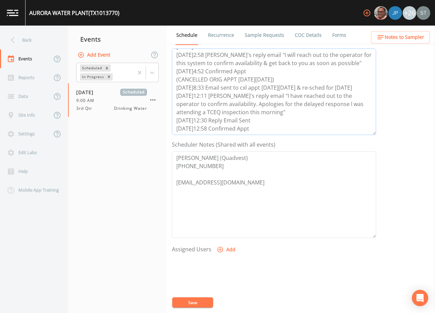
scroll to position [102, 0]
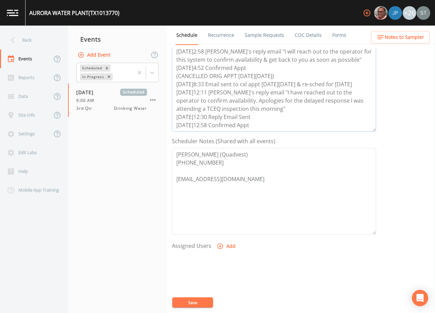
type textarea "[DATE]1:52 Email Sent [DATE]2:58 [PERSON_NAME]'s reply email "I will reach out …"
click at [228, 245] on button "Add" at bounding box center [227, 246] width 23 height 13
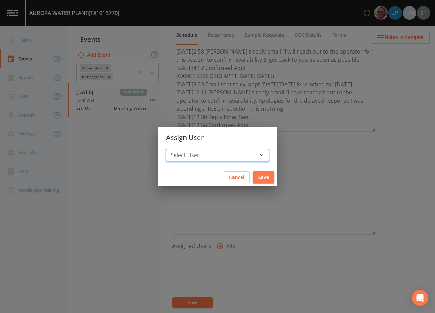
click at [222, 155] on select "Select User [PERSON_NAME] [PERSON_NAME] [PERSON_NAME] [PERSON_NAME] [PERSON_NAM…" at bounding box center [217, 154] width 103 height 13
select select "cda467bf-2385-465e-b0d0-2ef008f7967e"
click at [181, 148] on select "Select User [PERSON_NAME] [PERSON_NAME] [PERSON_NAME] [PERSON_NAME] [PERSON_NAM…" at bounding box center [217, 154] width 103 height 13
click at [253, 179] on button "Save" at bounding box center [264, 177] width 22 height 13
select select
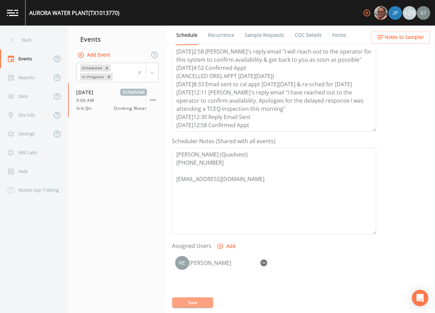
click at [201, 301] on button "Save" at bounding box center [192, 302] width 41 height 10
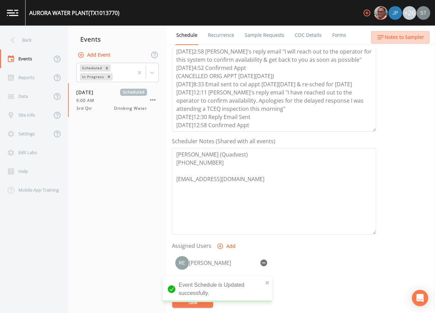
click at [409, 36] on span "Notes to Sampler" at bounding box center [405, 37] width 40 height 9
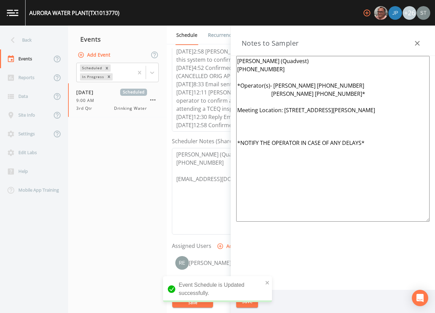
click at [265, 103] on textarea "[PERSON_NAME] (Quadvest) [PHONE_NUMBER] *Operator(s)- [PERSON_NAME] [PHONE_NUMB…" at bounding box center [332, 138] width 193 height 165
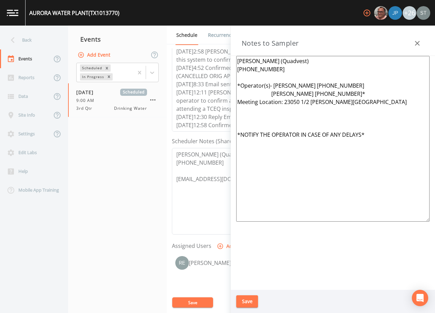
type textarea "[PERSON_NAME] (Quadvest) [PHONE_NUMBER] *Operator(s)- [PERSON_NAME] [PHONE_NUMB…"
click at [249, 300] on button "Save" at bounding box center [247, 301] width 22 height 13
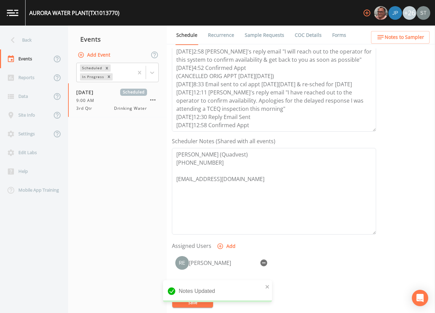
click at [262, 34] on link "Sample Requests" at bounding box center [265, 35] width 42 height 19
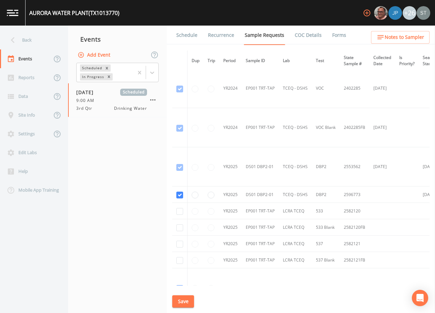
scroll to position [117, 0]
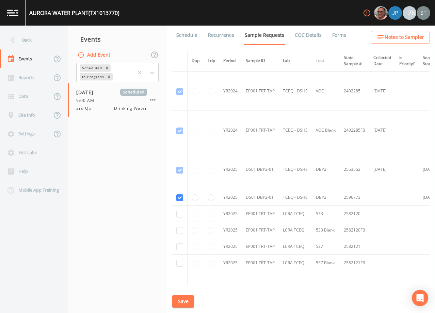
click at [188, 36] on link "Schedule" at bounding box center [186, 35] width 23 height 19
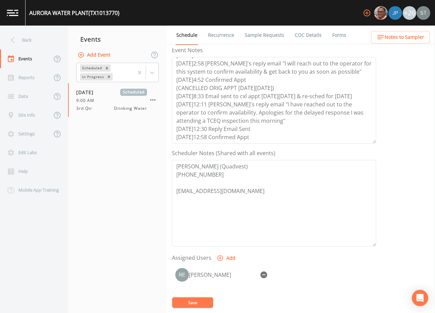
scroll to position [102, 0]
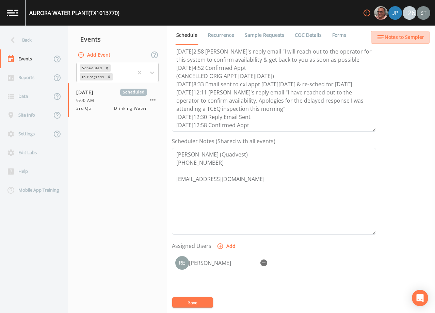
click at [419, 42] on button "Notes to Sampler" at bounding box center [400, 37] width 59 height 13
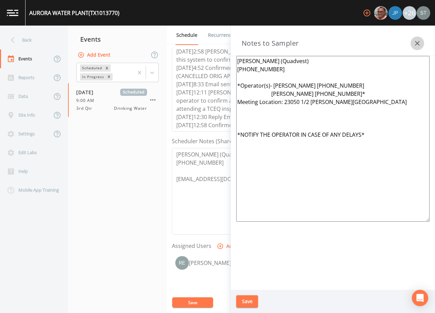
click at [419, 42] on icon "button" at bounding box center [417, 43] width 5 height 5
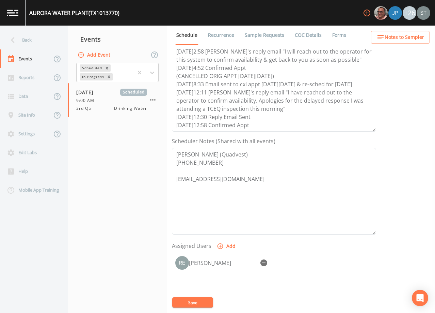
click at [192, 302] on button "Save" at bounding box center [192, 302] width 41 height 10
click at [195, 300] on button "Save" at bounding box center [192, 302] width 41 height 10
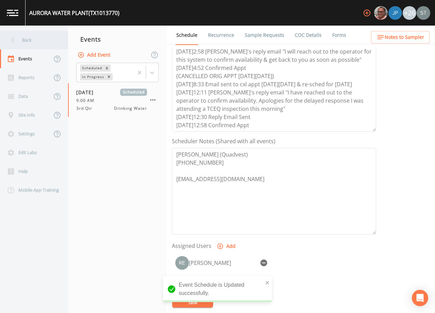
click at [34, 43] on div "Back" at bounding box center [30, 40] width 61 height 19
